Goal: Entertainment & Leisure: Browse casually

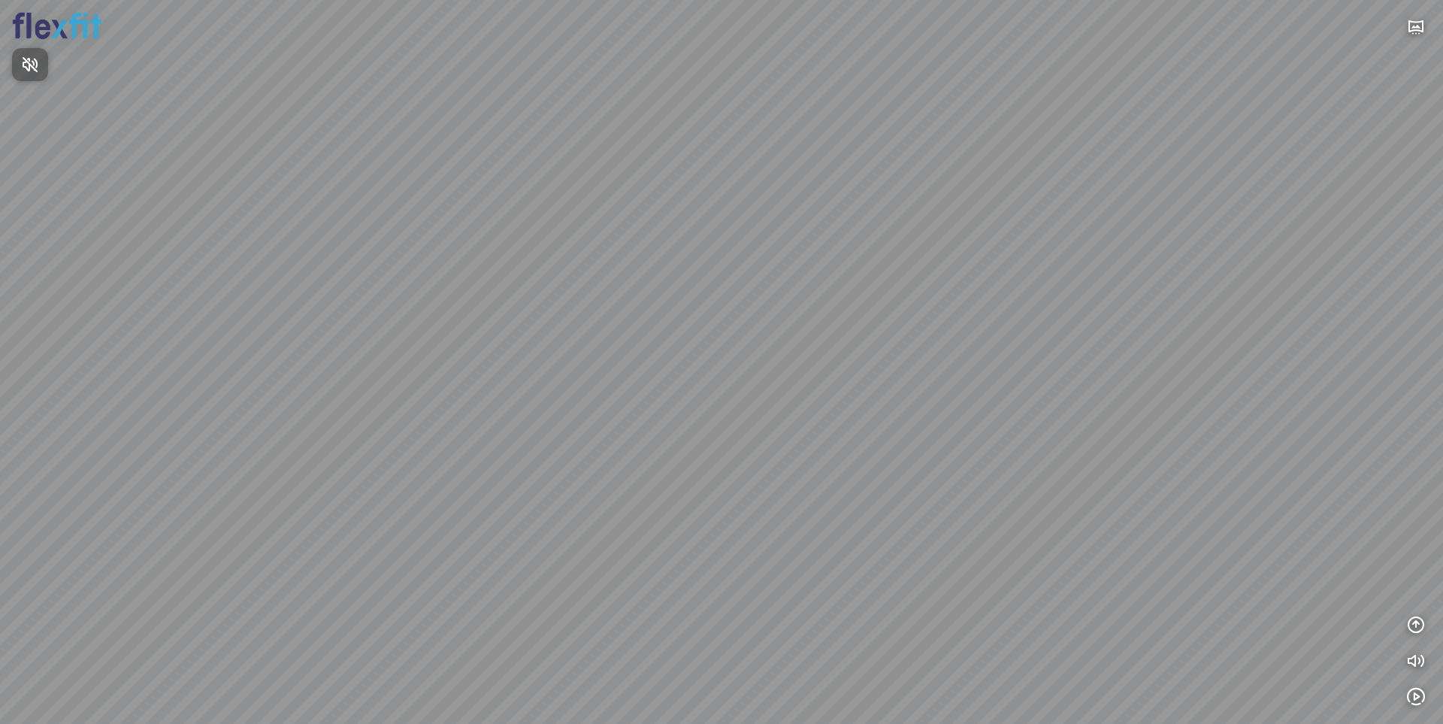
click at [1415, 697] on div at bounding box center [721, 362] width 1443 height 724
click at [1414, 697] on icon "button" at bounding box center [1416, 697] width 18 height 18
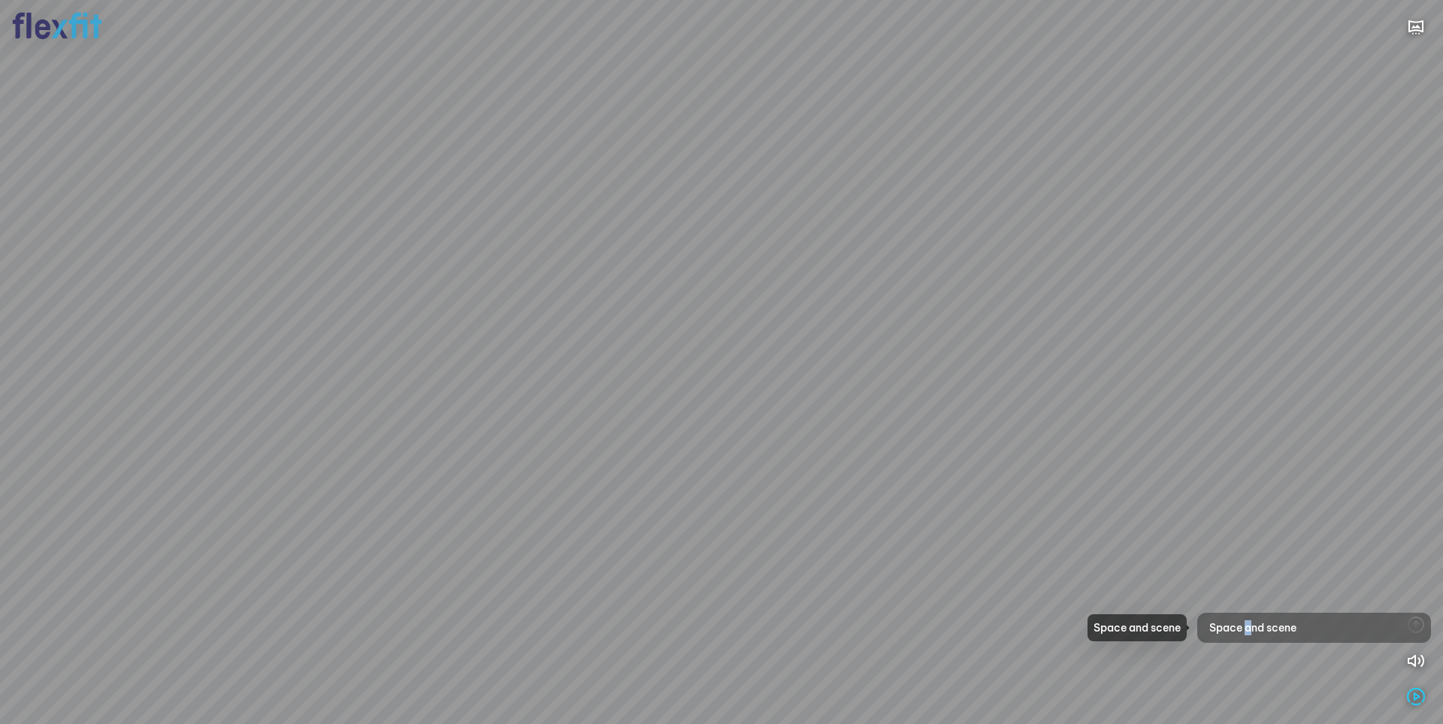
click at [1248, 627] on span "Space and scene" at bounding box center [1252, 627] width 87 height 15
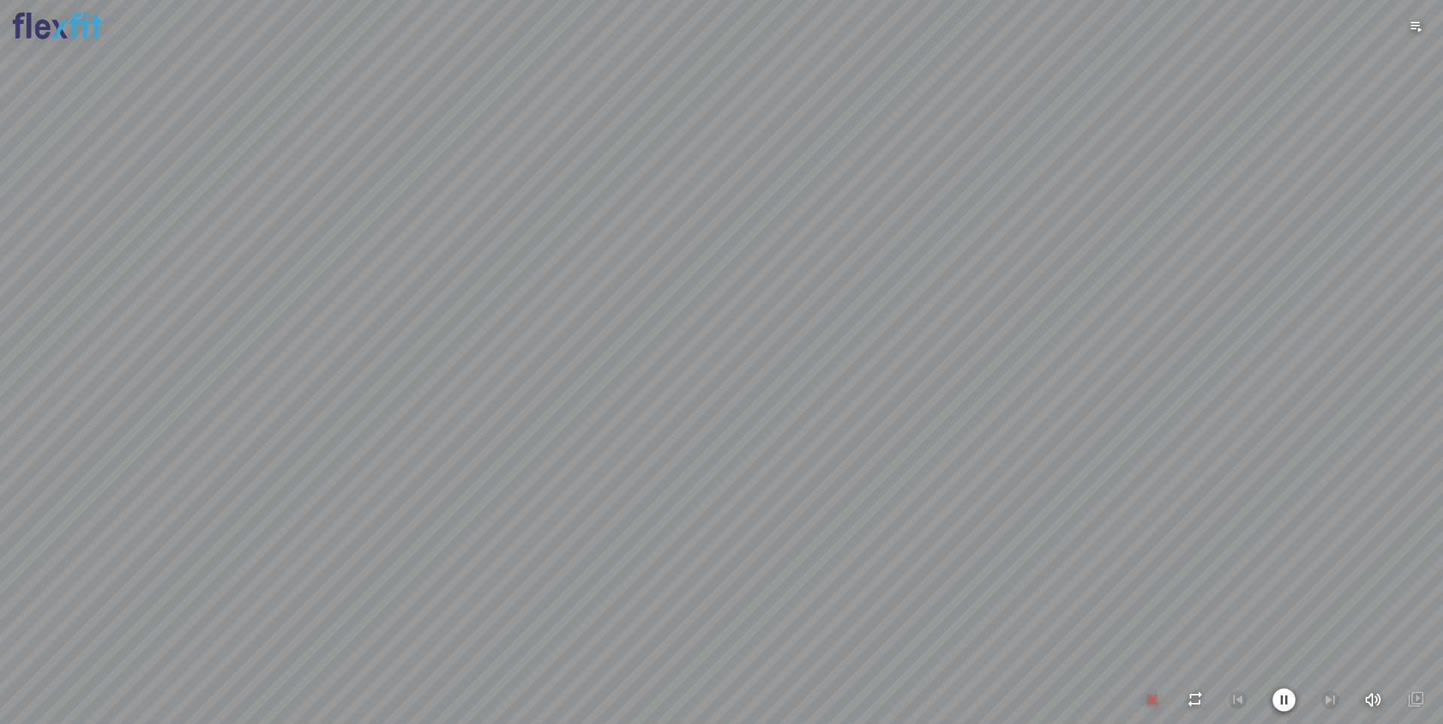
click at [931, 516] on div at bounding box center [721, 362] width 1443 height 724
click at [1275, 699] on icon "button" at bounding box center [1283, 700] width 23 height 24
click at [1156, 697] on icon "button" at bounding box center [1152, 700] width 18 height 18
click at [1414, 659] on div at bounding box center [721, 362] width 1443 height 724
click at [1411, 658] on icon "button" at bounding box center [1416, 661] width 18 height 18
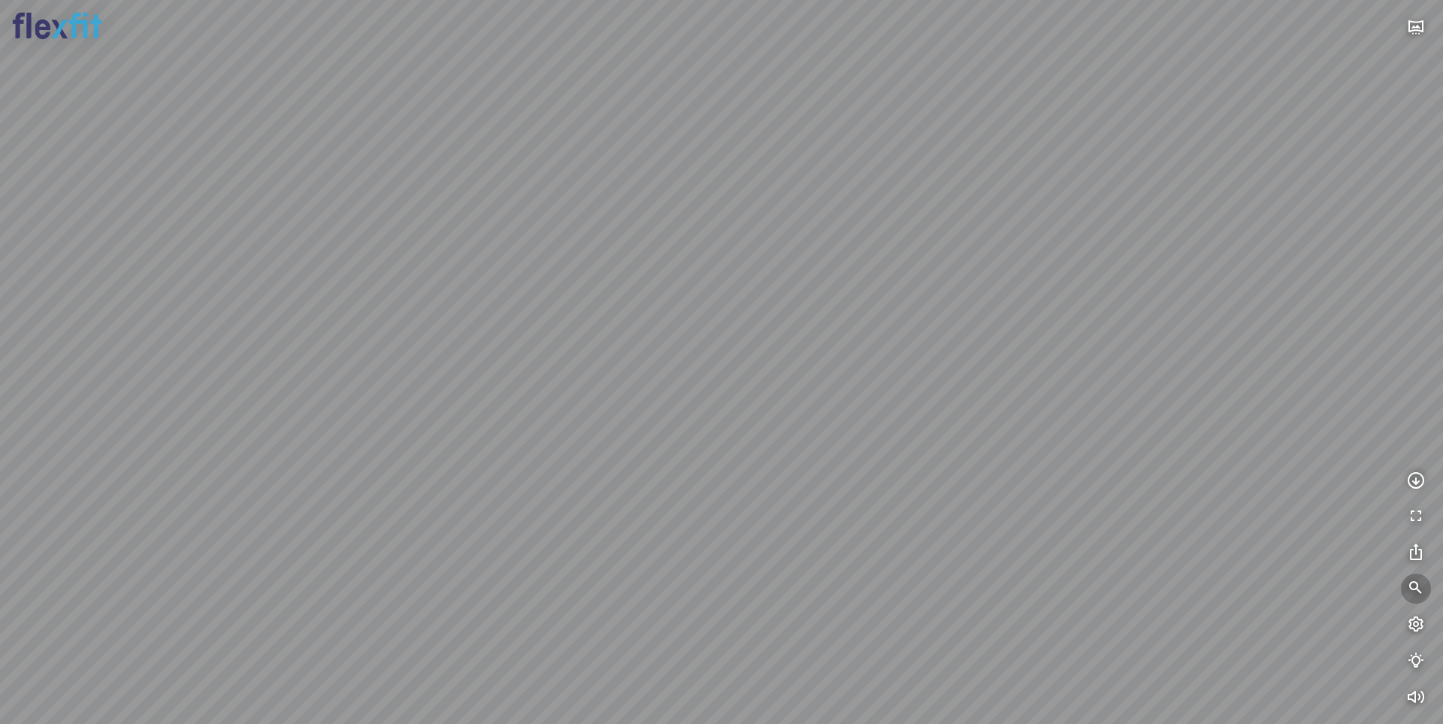
click at [1417, 585] on icon "button" at bounding box center [1416, 588] width 18 height 18
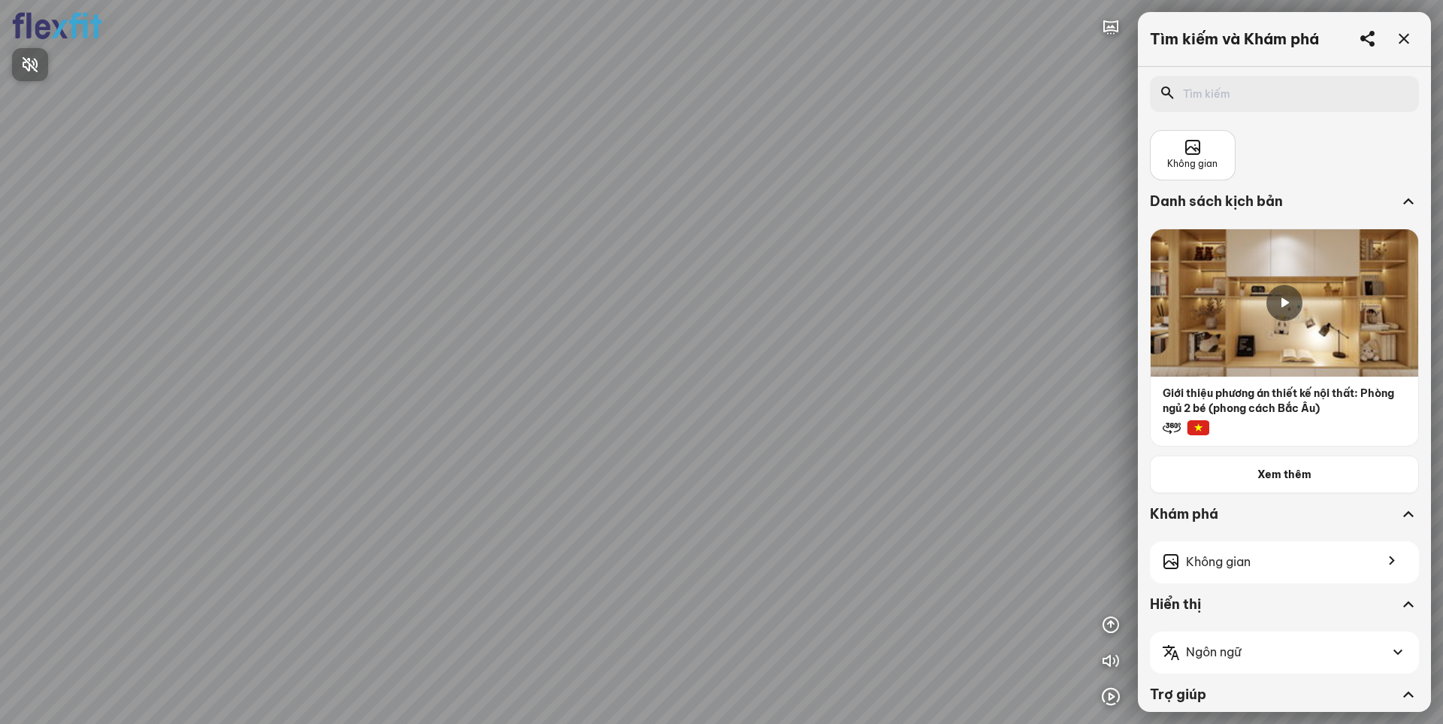
click at [1279, 307] on div at bounding box center [721, 362] width 1443 height 724
click at [1281, 307] on icon at bounding box center [1284, 303] width 18 height 18
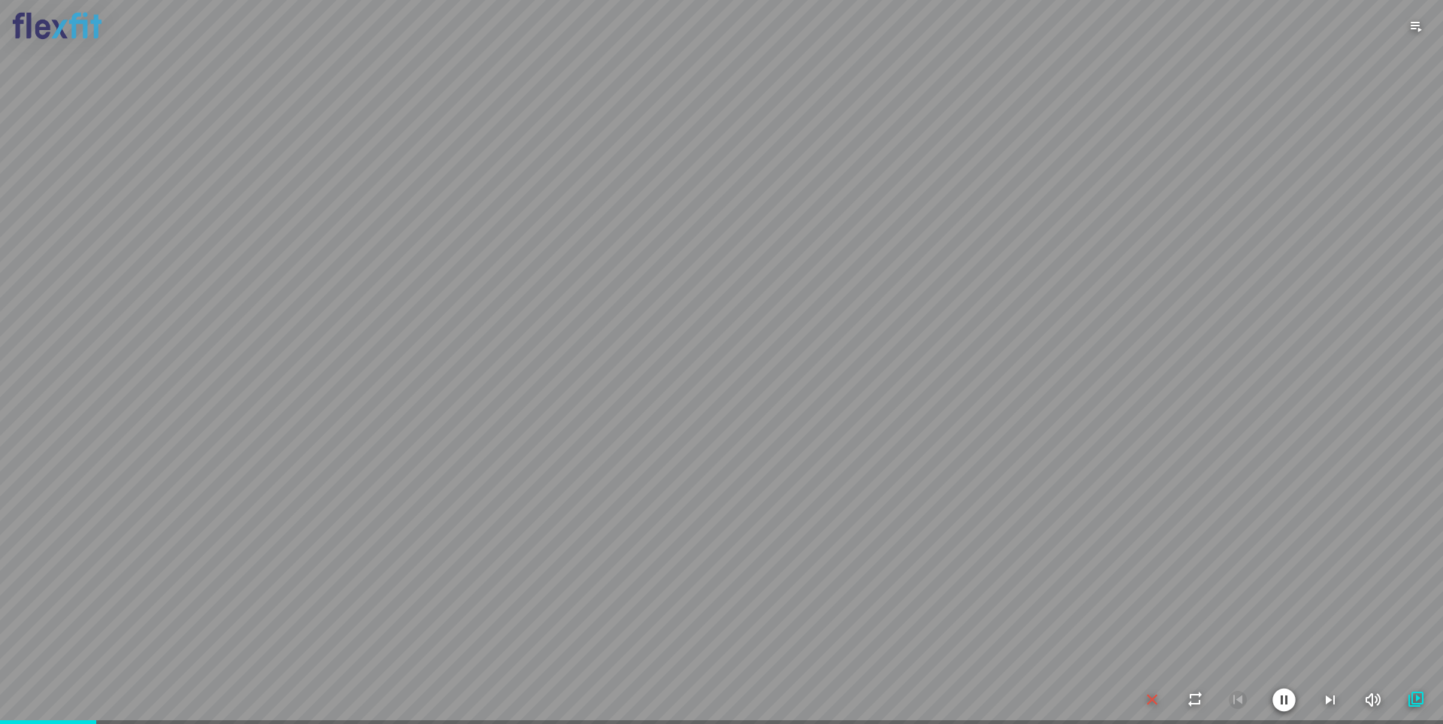
click at [1125, 487] on div at bounding box center [721, 362] width 1443 height 724
